Goal: Task Accomplishment & Management: Manage account settings

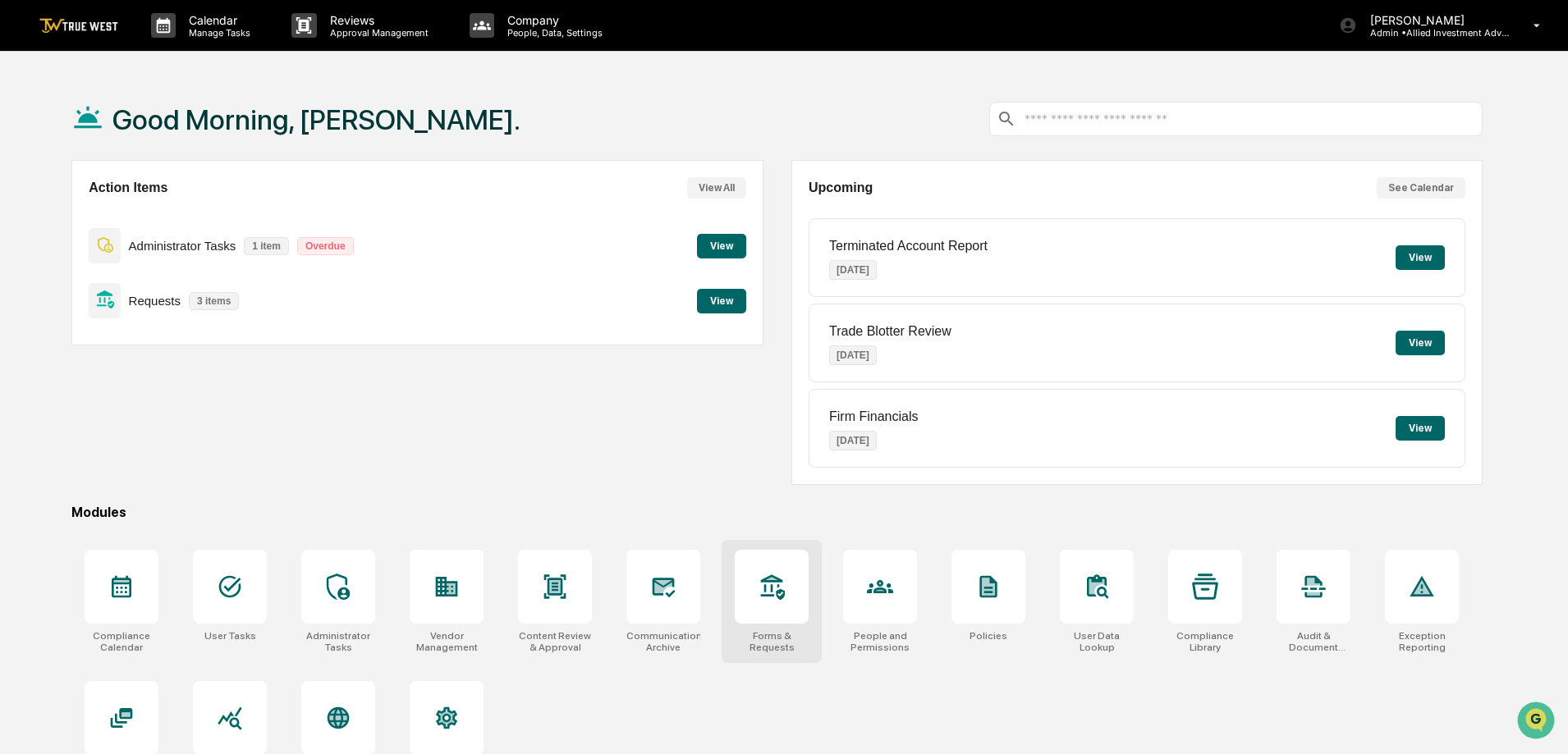
click at [760, 594] on icon at bounding box center [772, 587] width 27 height 27
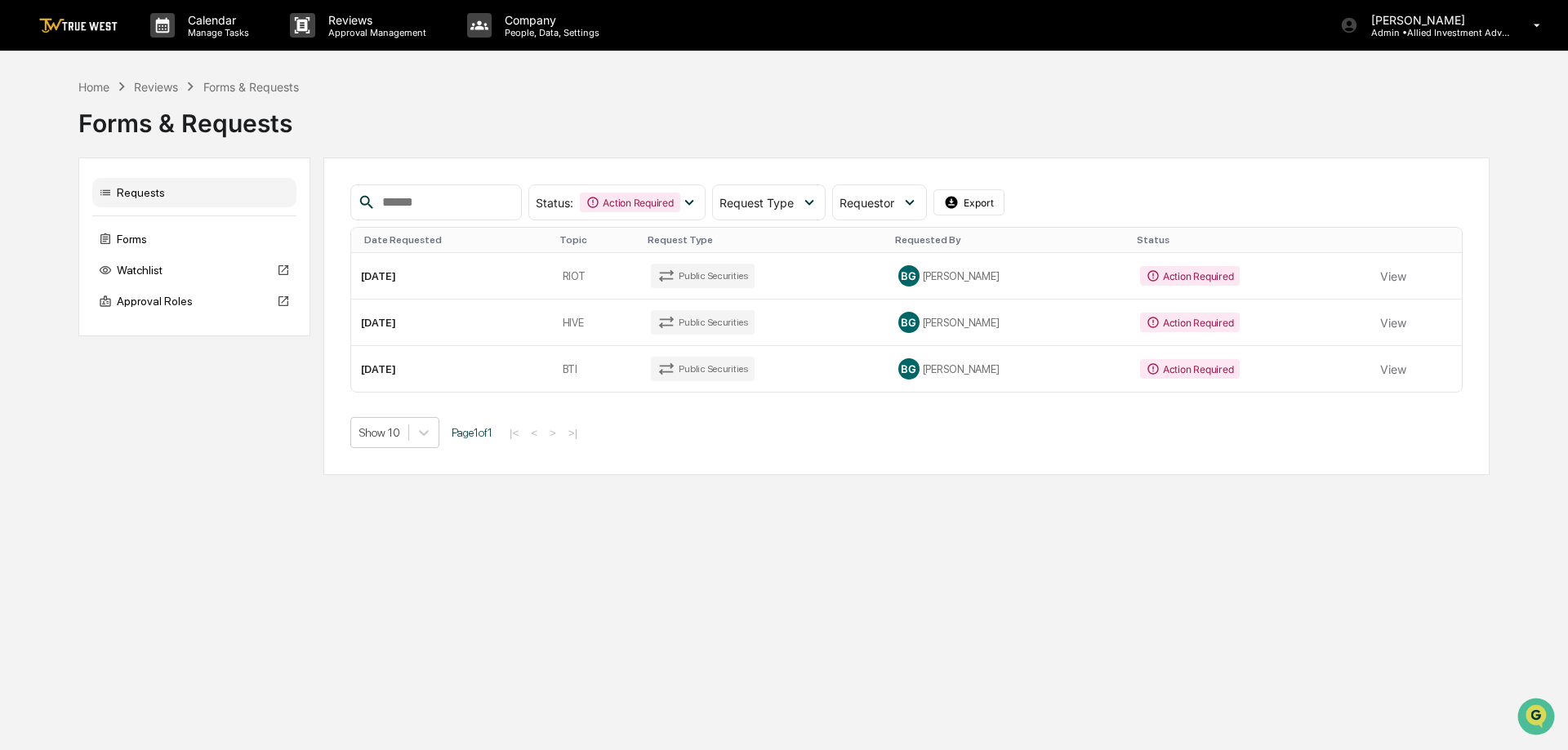
click at [1382, 275] on button "View" at bounding box center [1394, 276] width 26 height 33
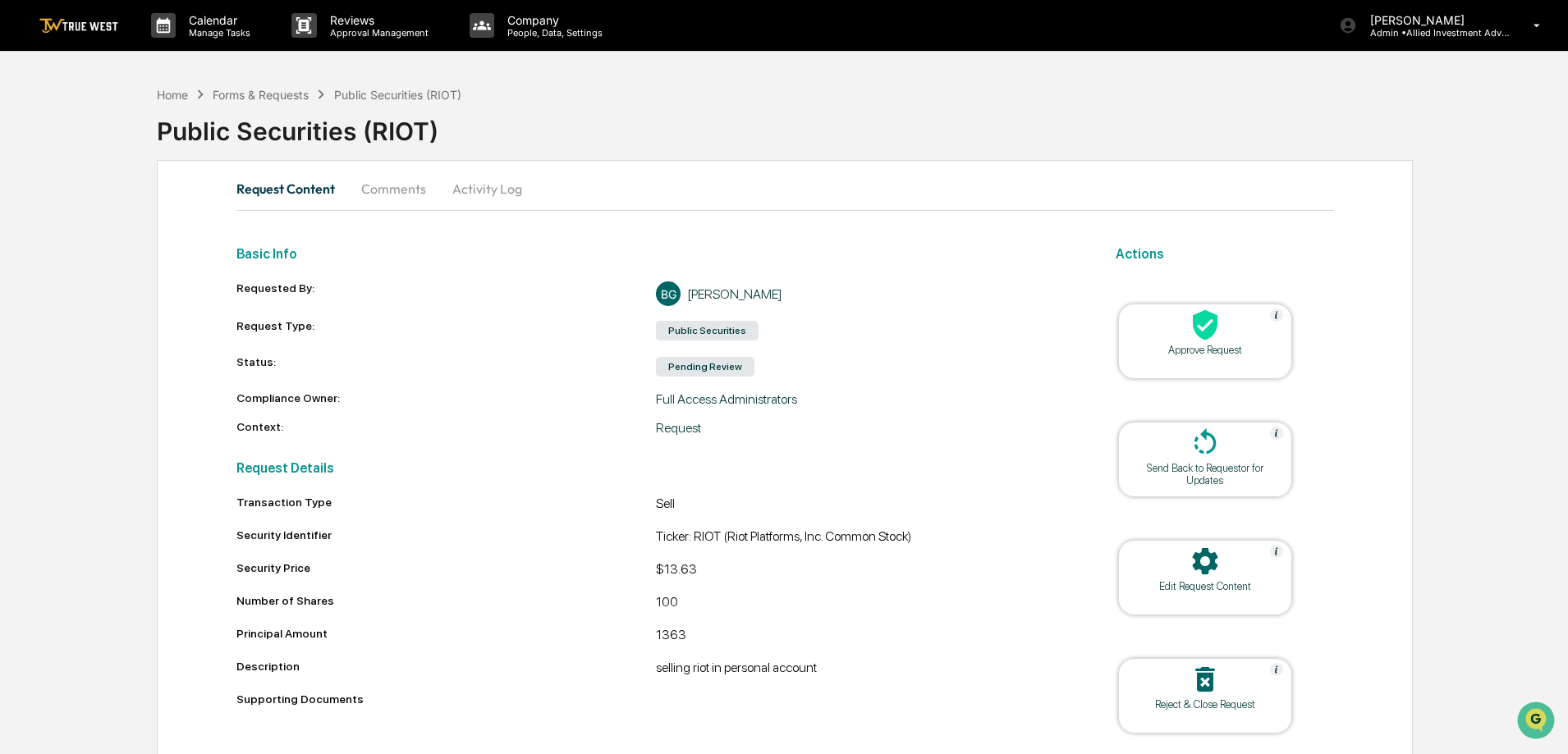
click at [1218, 331] on icon at bounding box center [1205, 325] width 33 height 33
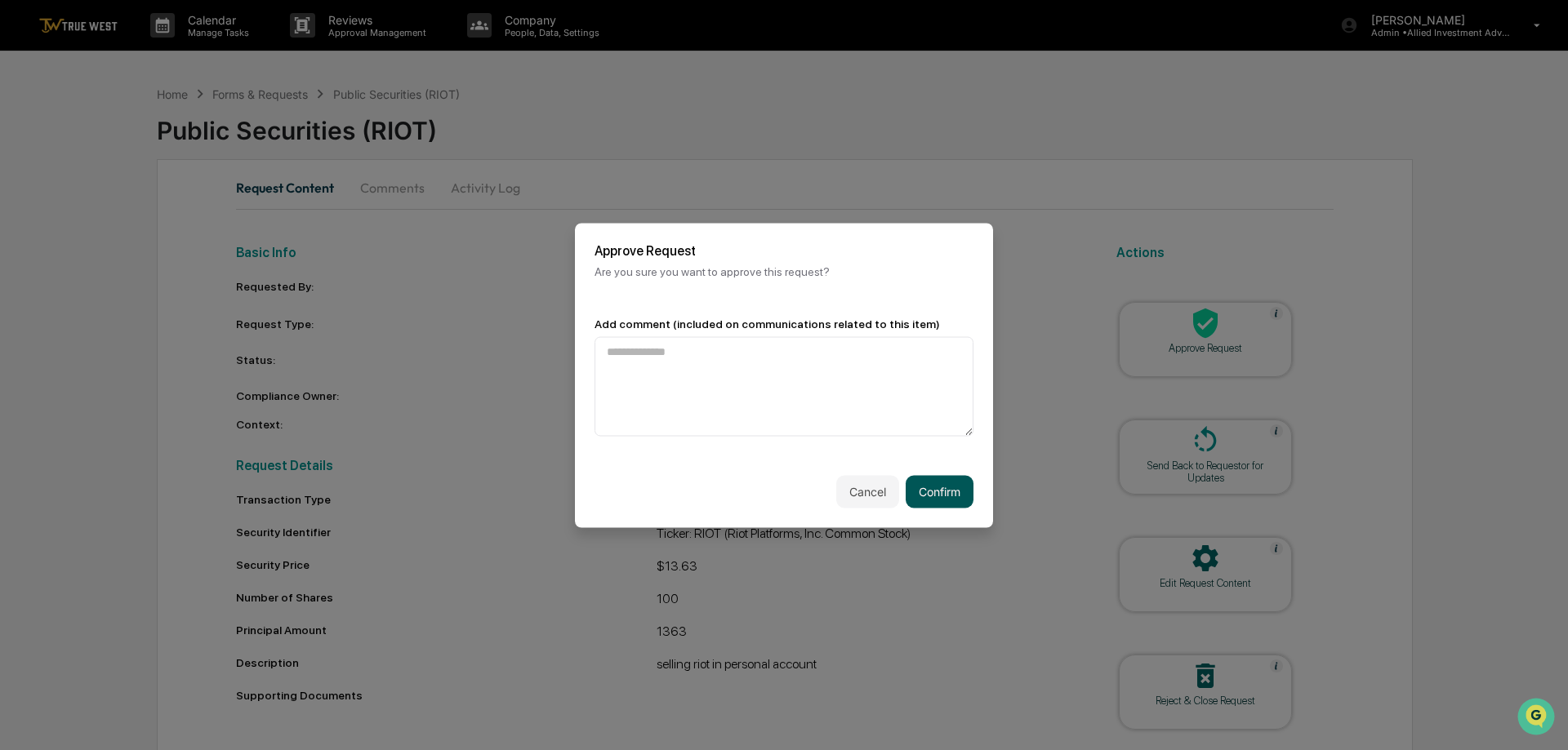
click at [943, 486] on button "Confirm" at bounding box center [940, 491] width 68 height 33
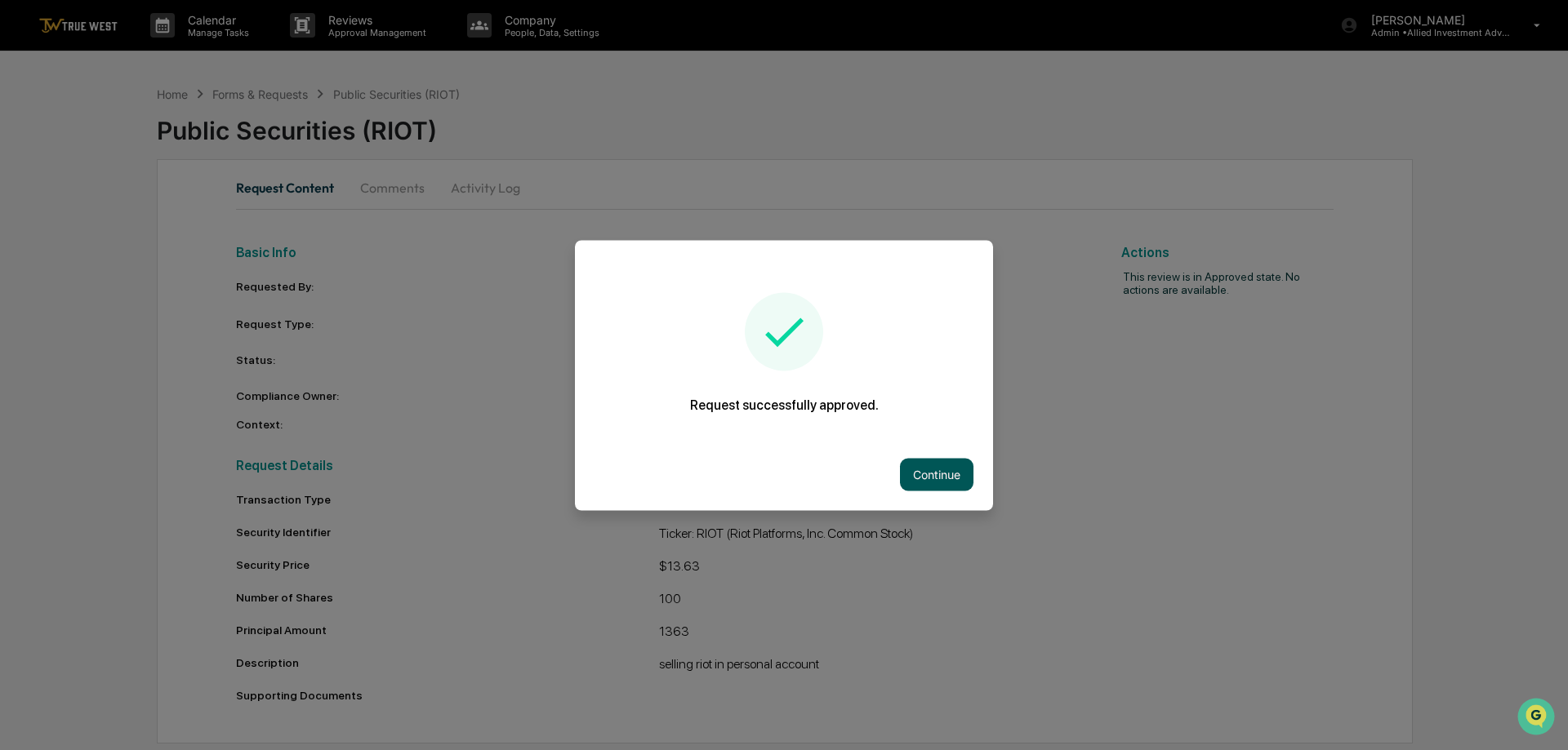
click at [945, 474] on button "Continue" at bounding box center [937, 474] width 74 height 33
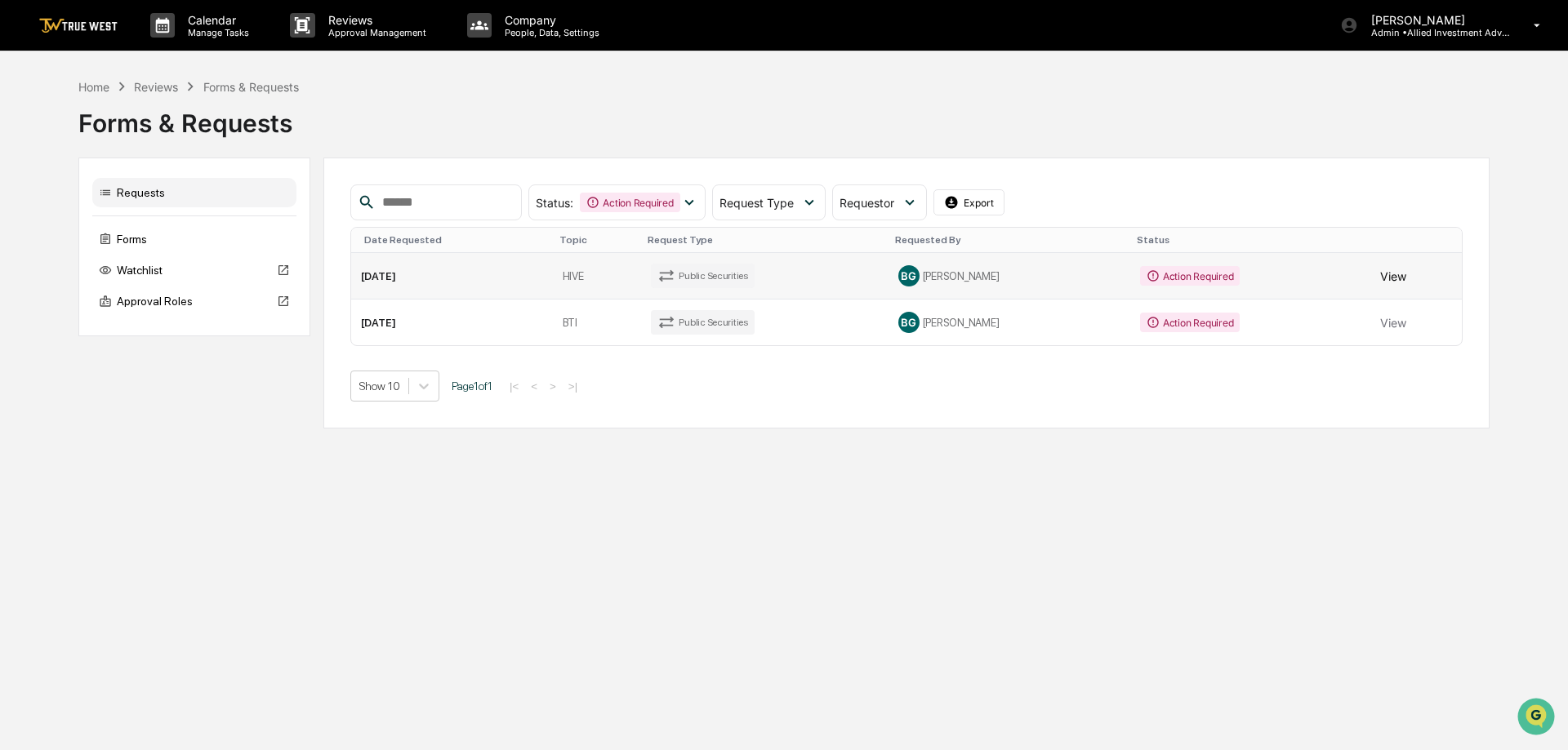
click at [1383, 275] on button "View" at bounding box center [1394, 276] width 26 height 33
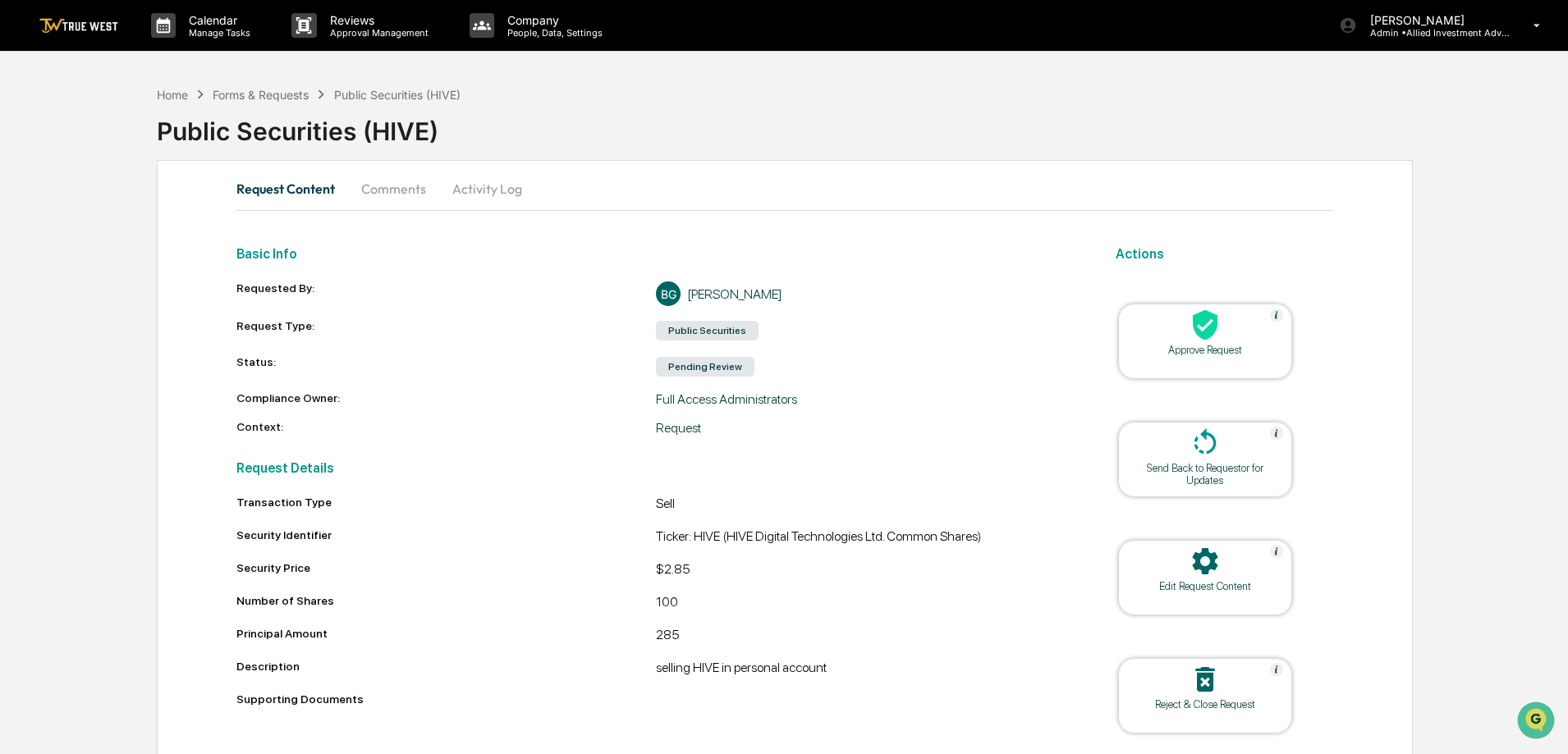
click at [1204, 345] on div "Approve Request" at bounding box center [1205, 350] width 147 height 12
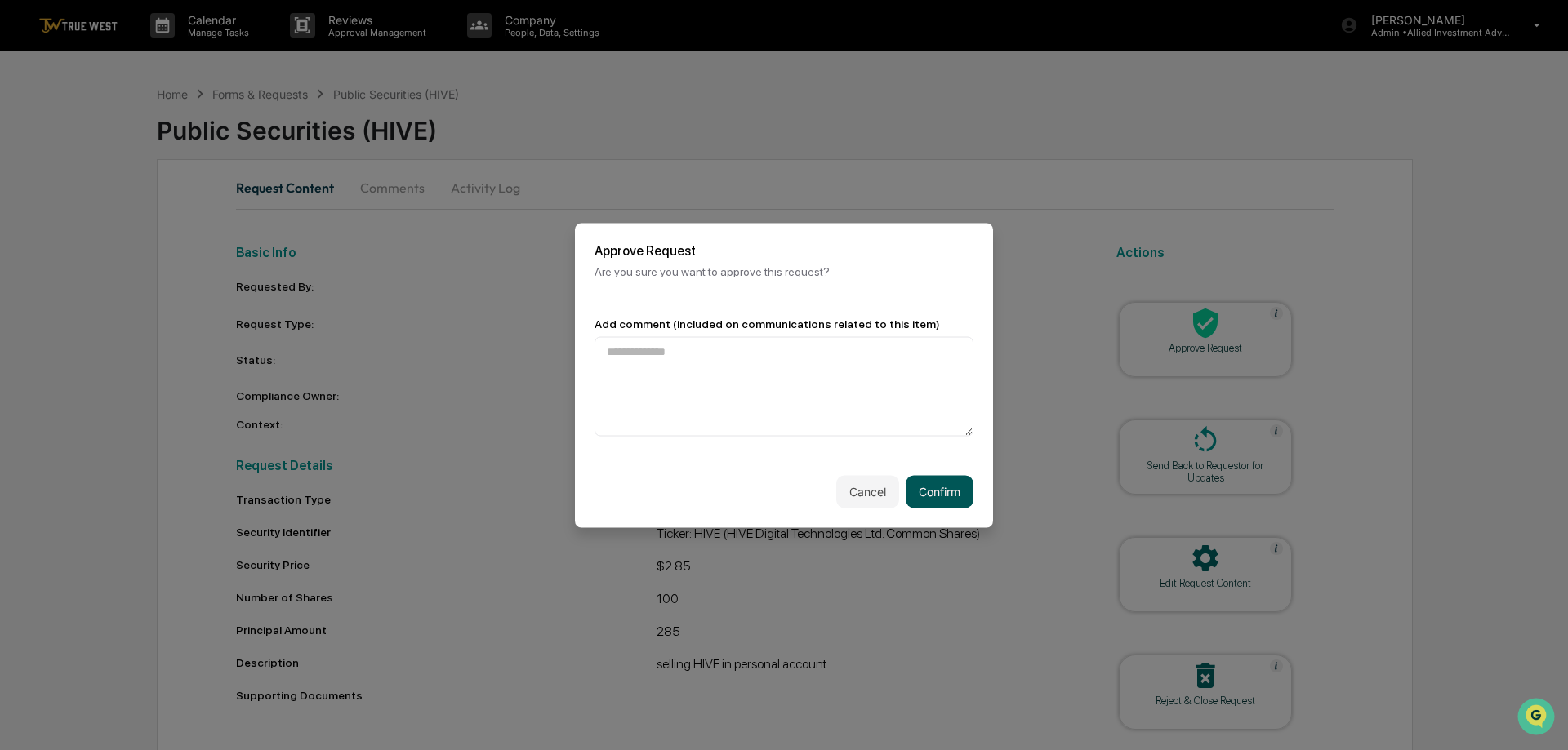
click at [951, 493] on button "Confirm" at bounding box center [940, 491] width 68 height 33
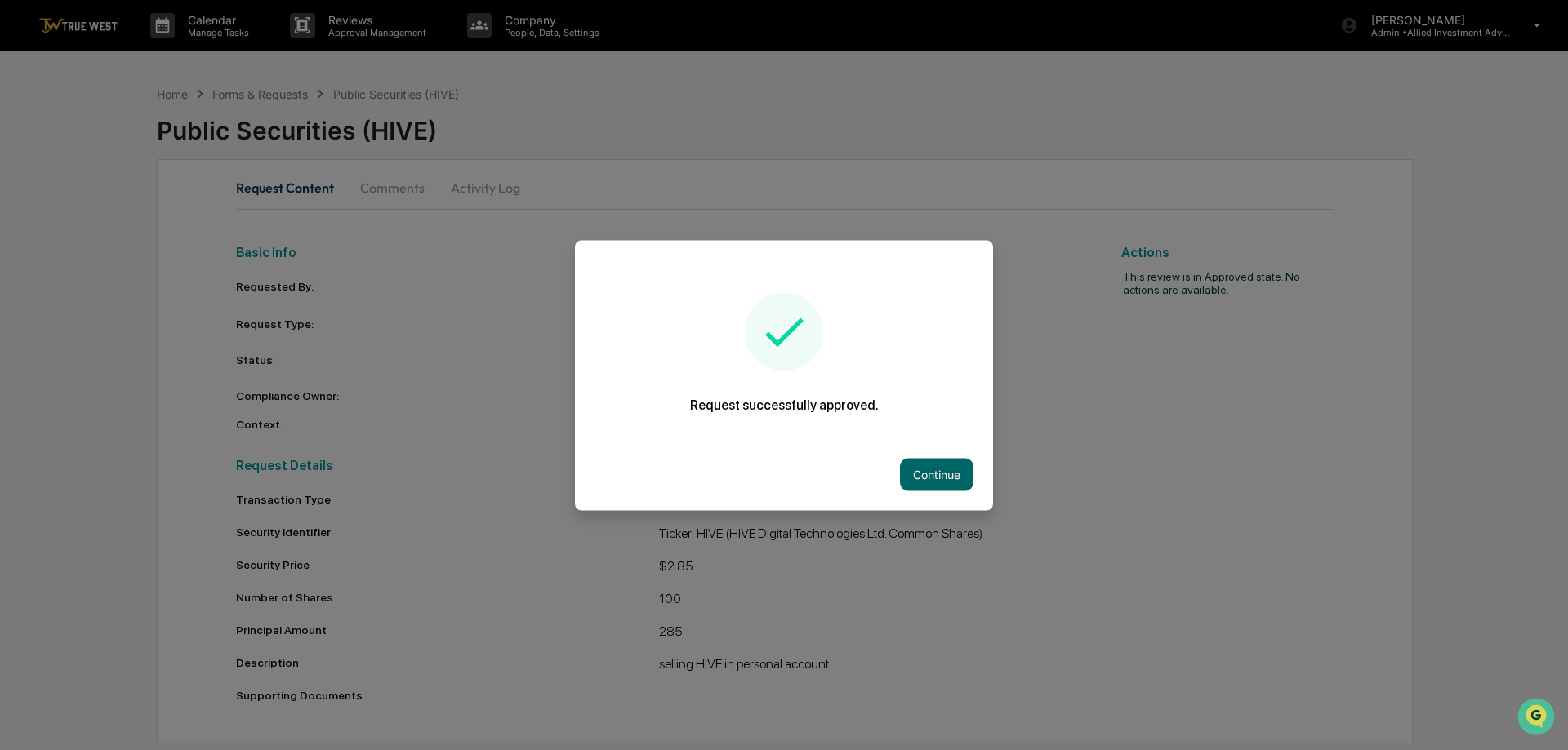
click at [932, 455] on div "Continue" at bounding box center [784, 475] width 418 height 72
click at [936, 474] on button "Continue" at bounding box center [937, 474] width 74 height 33
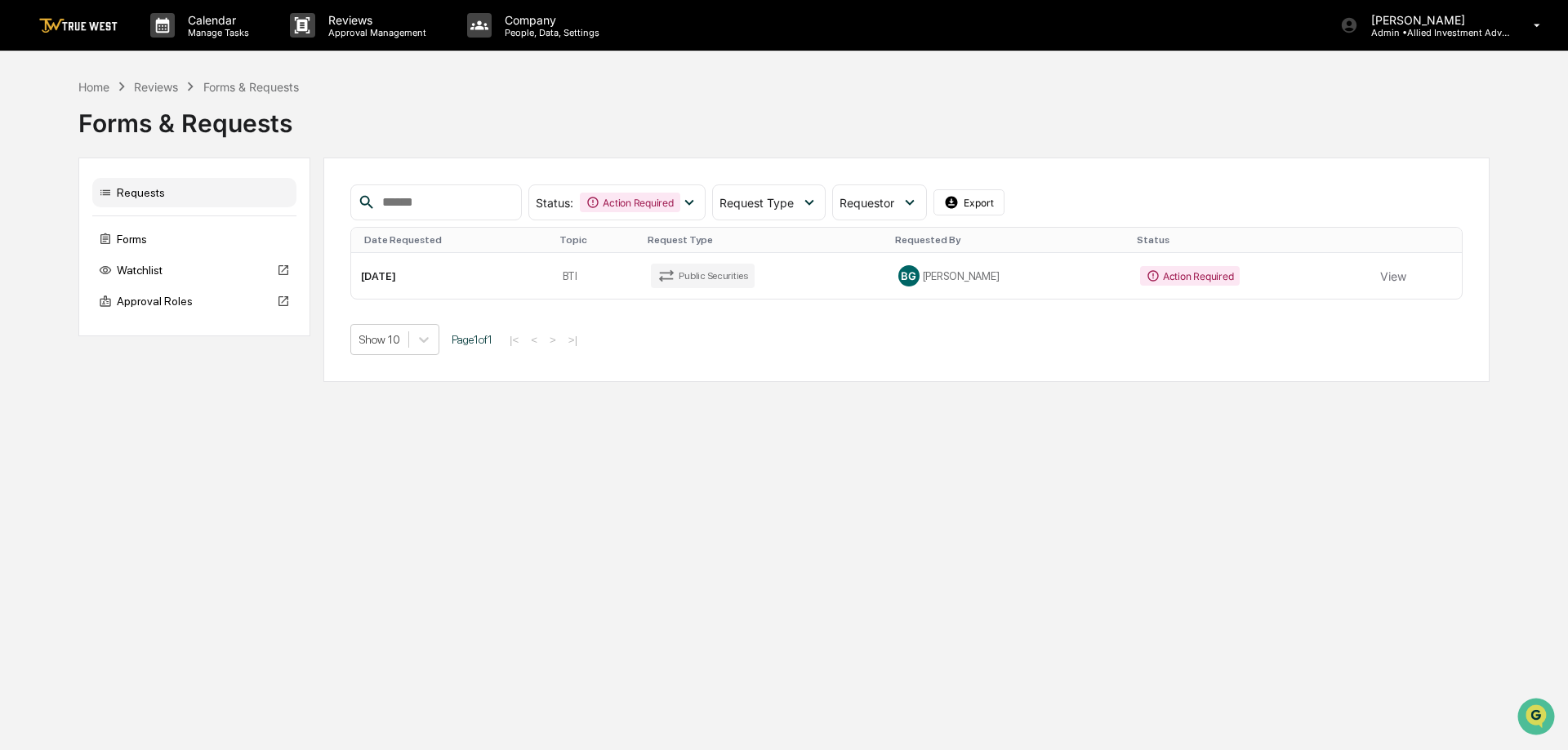
click at [1383, 273] on button "View" at bounding box center [1394, 276] width 26 height 33
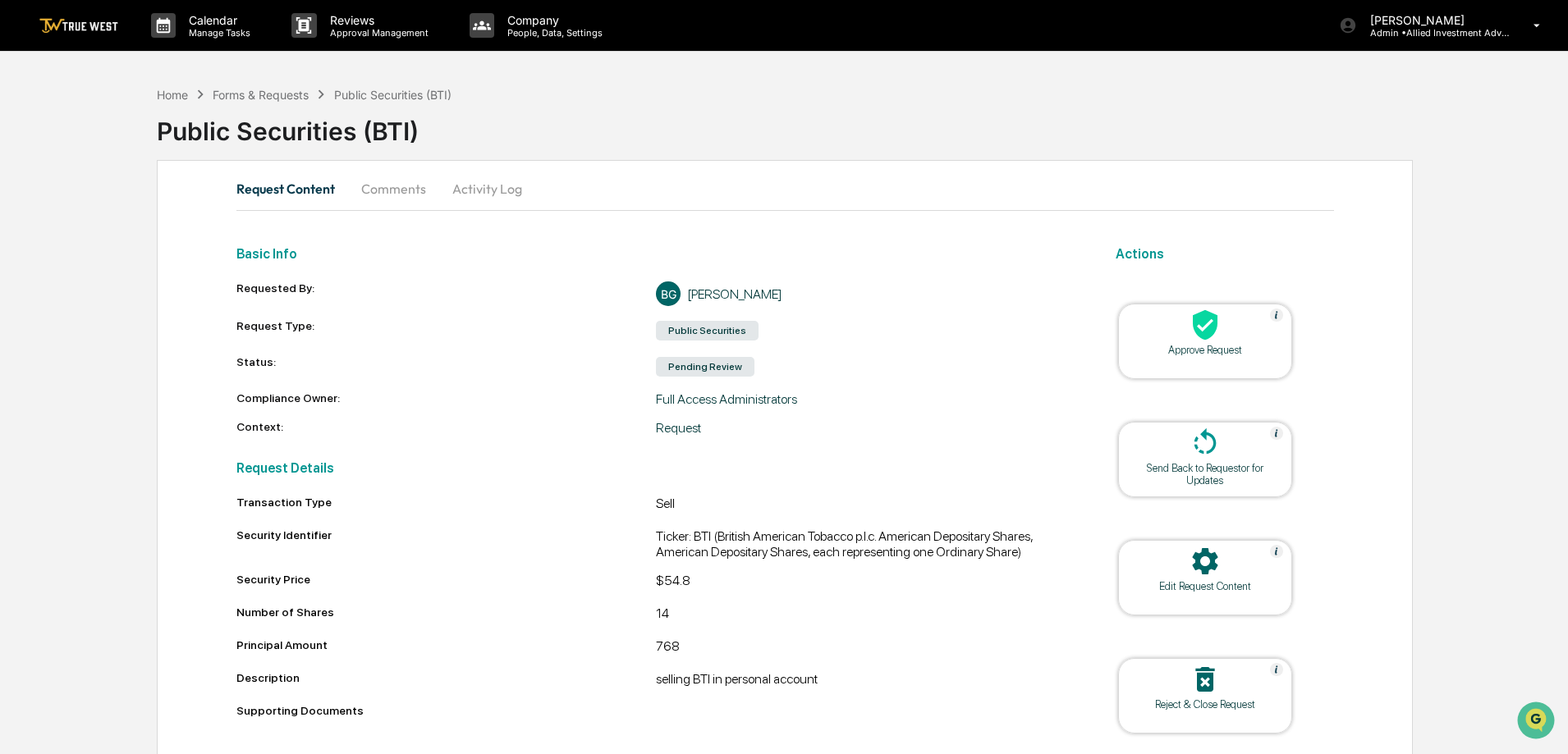
click at [1196, 339] on icon at bounding box center [1205, 325] width 33 height 33
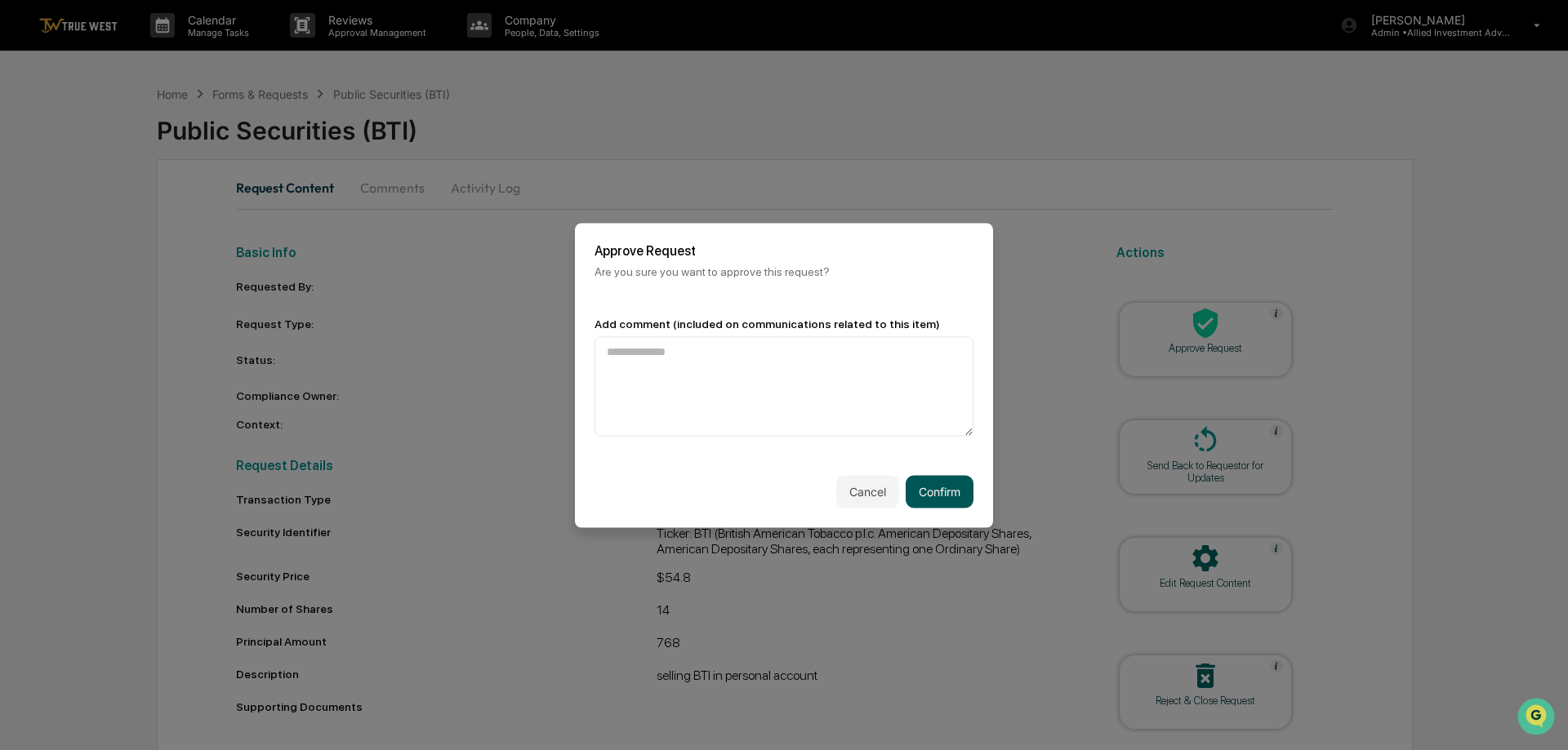
click at [933, 490] on button "Confirm" at bounding box center [940, 491] width 68 height 33
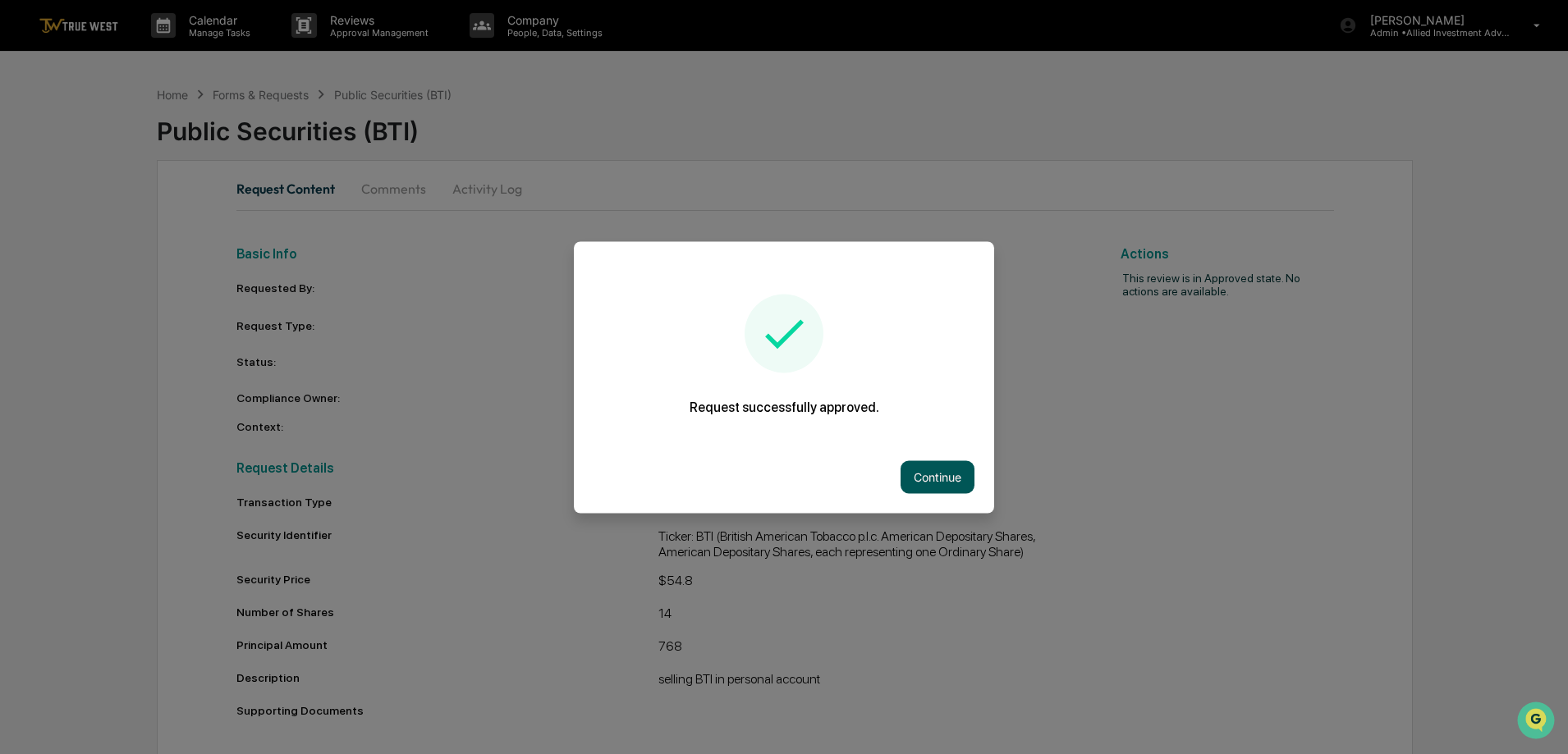
click at [946, 474] on button "Continue" at bounding box center [938, 476] width 74 height 33
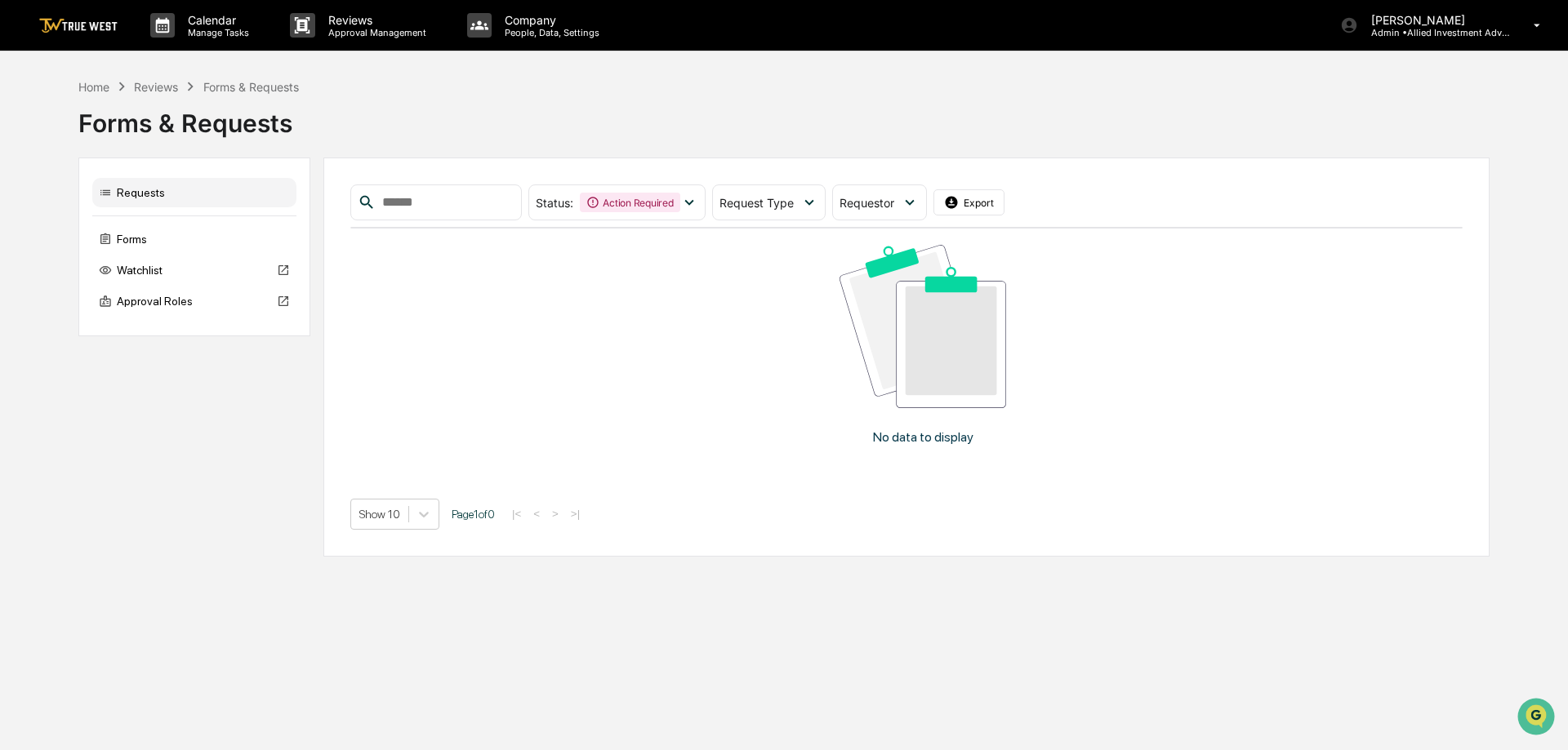
click at [98, 25] on img at bounding box center [78, 26] width 79 height 15
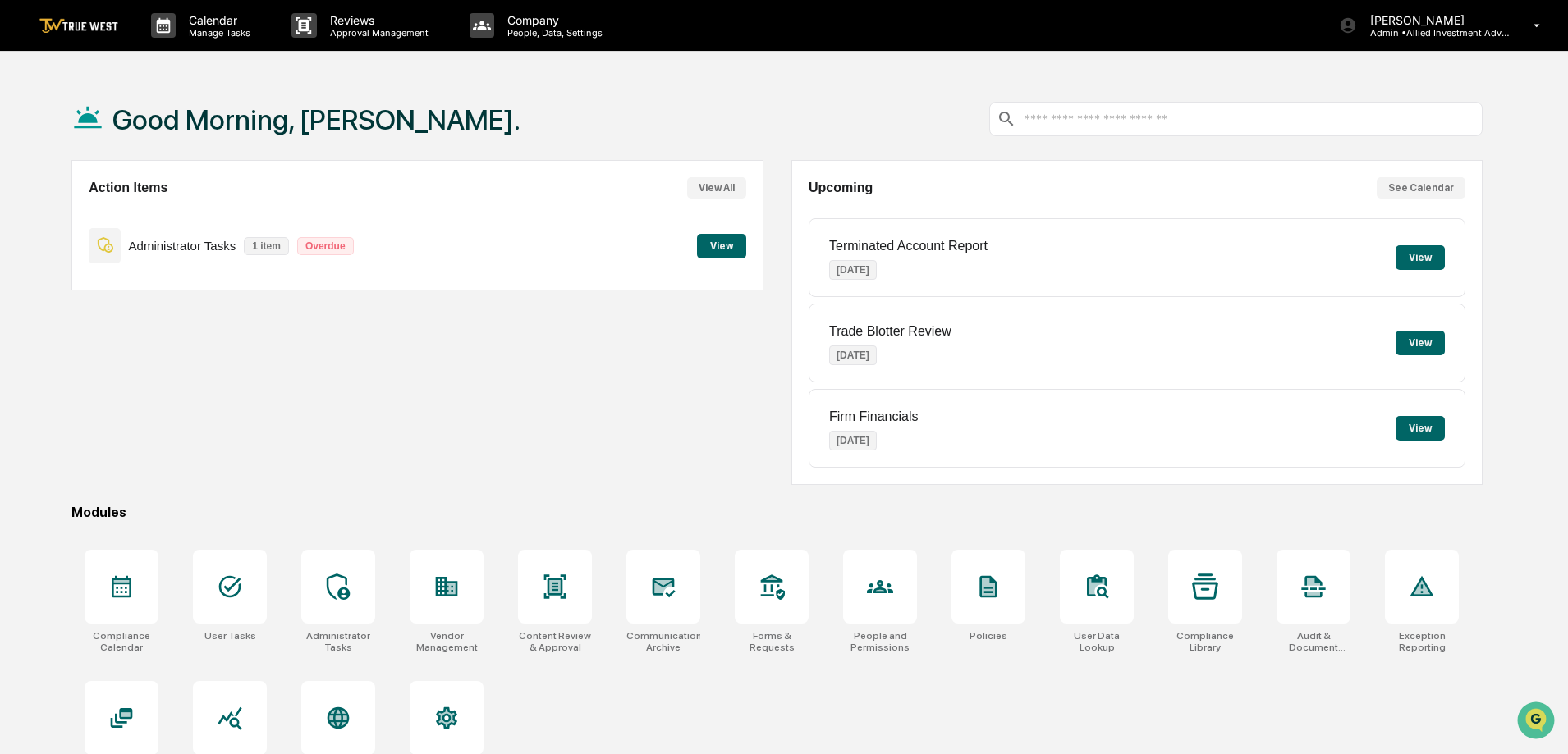
click at [718, 242] on button "View" at bounding box center [722, 246] width 49 height 25
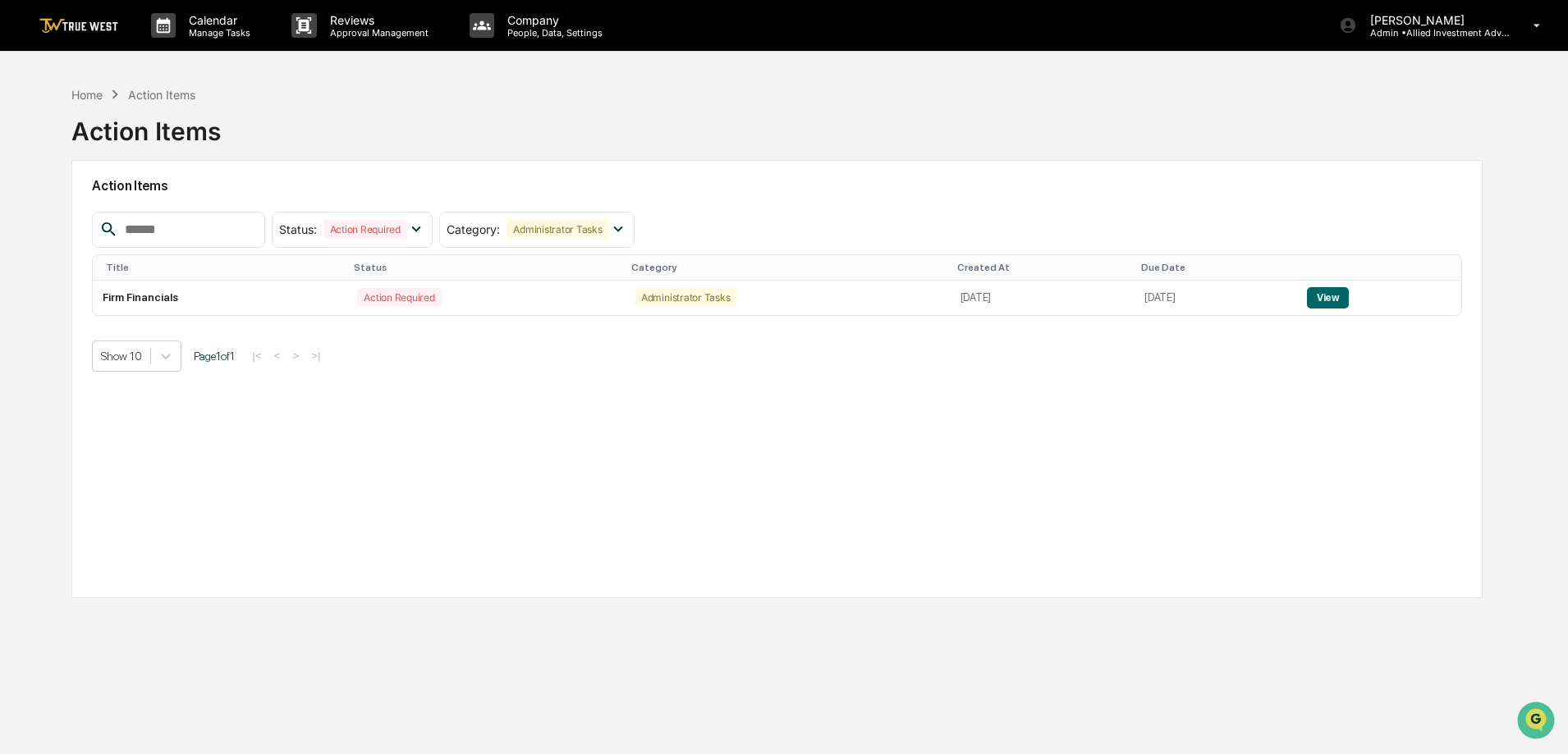
click at [68, 26] on img at bounding box center [78, 26] width 79 height 15
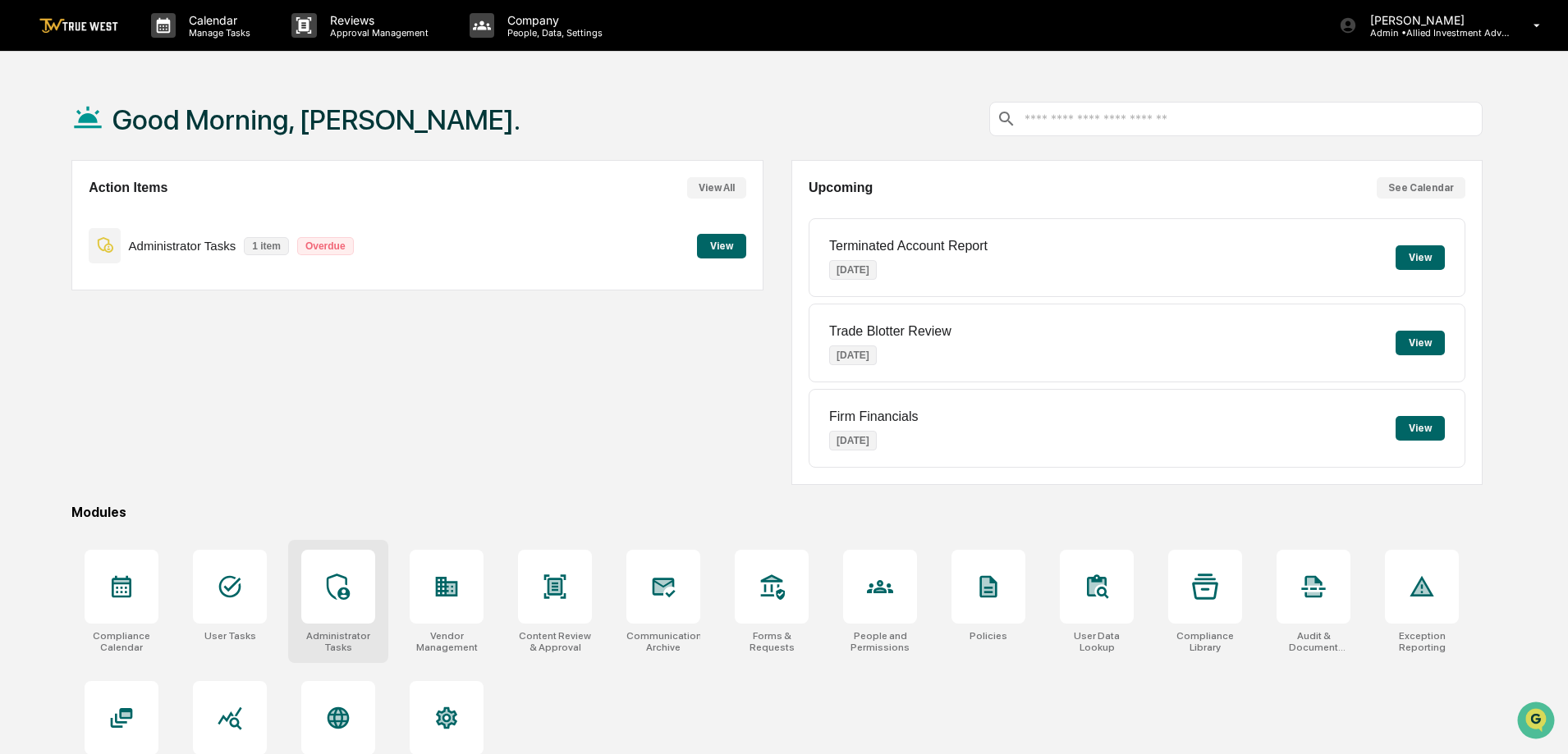
click at [321, 585] on div at bounding box center [339, 587] width 74 height 74
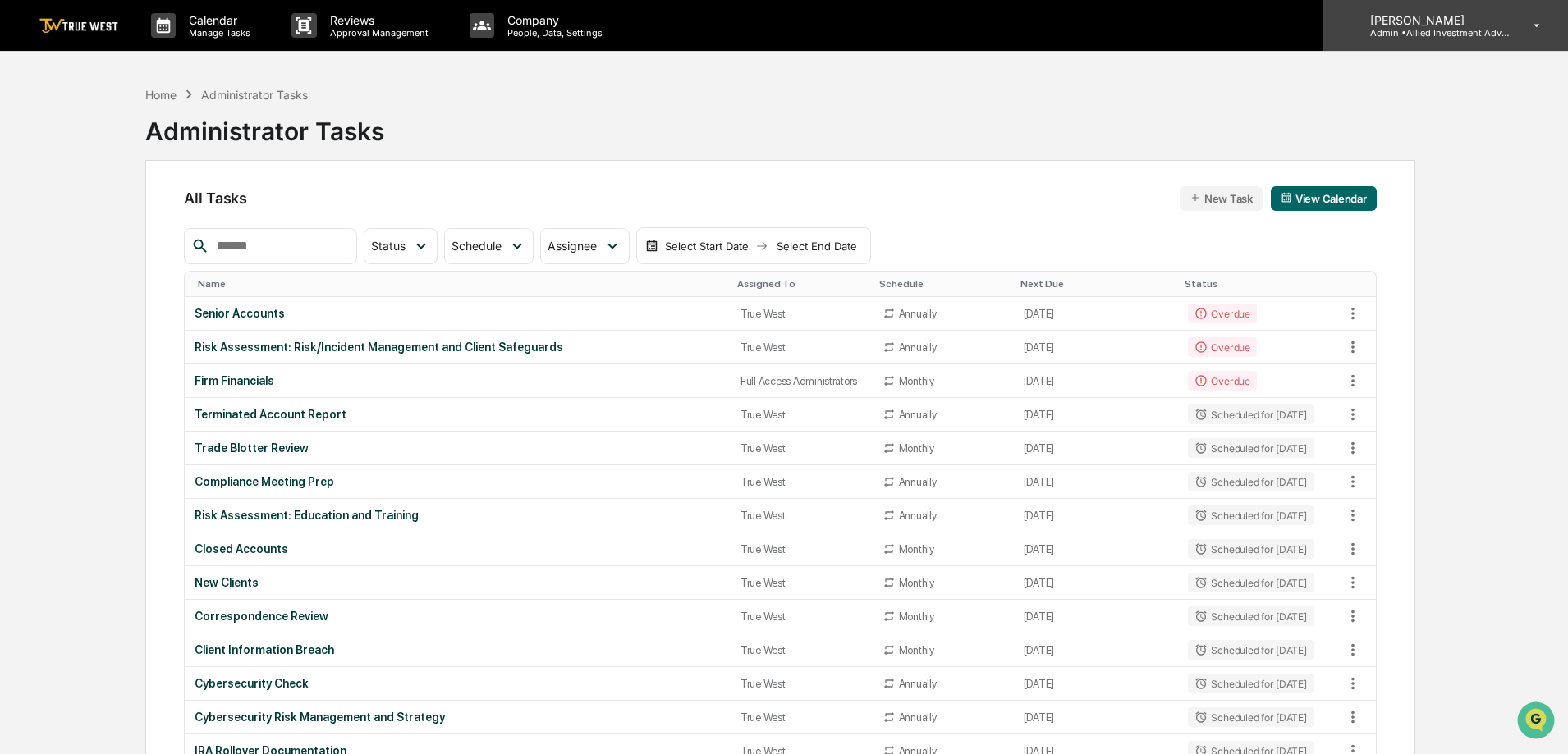
click at [1458, 30] on p "Admin • Allied Investment Advisors" at bounding box center [1433, 32] width 153 height 11
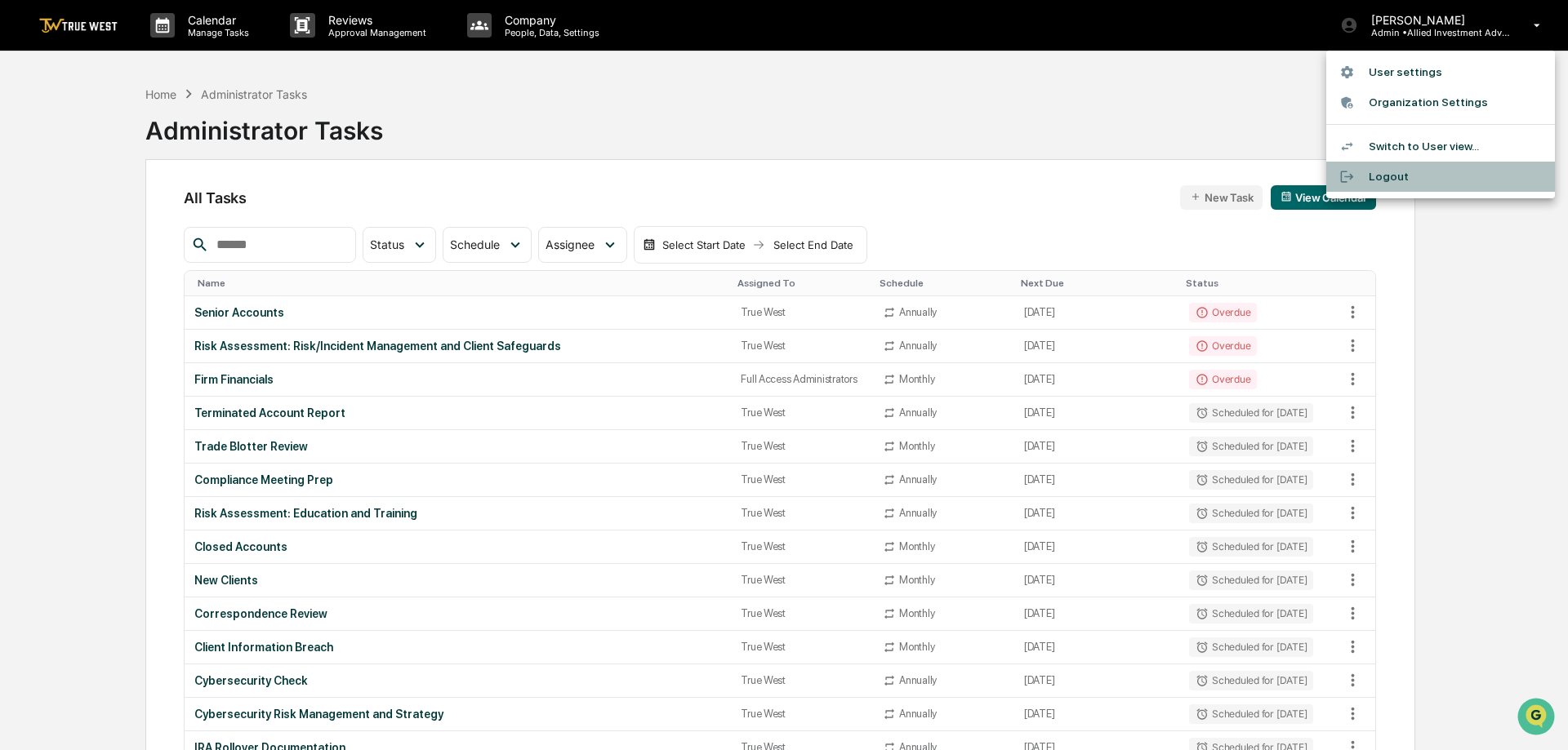
click at [1385, 181] on li "Logout" at bounding box center [1441, 177] width 229 height 30
